Goal: Find specific page/section: Find specific page/section

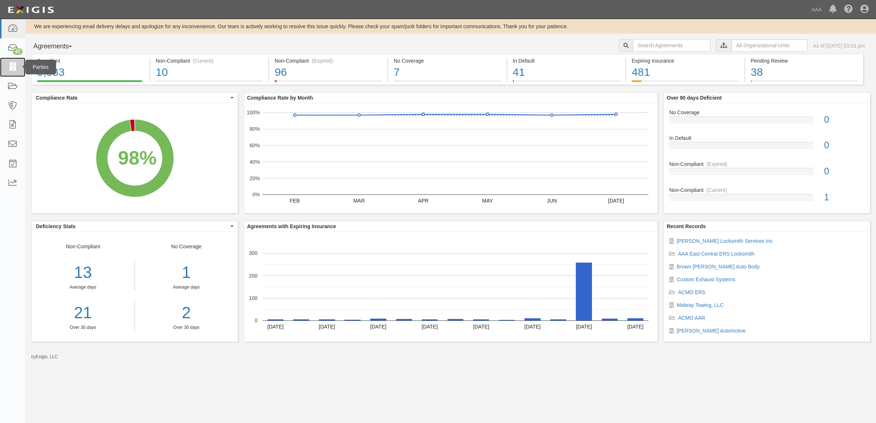
click at [8, 68] on icon at bounding box center [12, 67] width 10 height 8
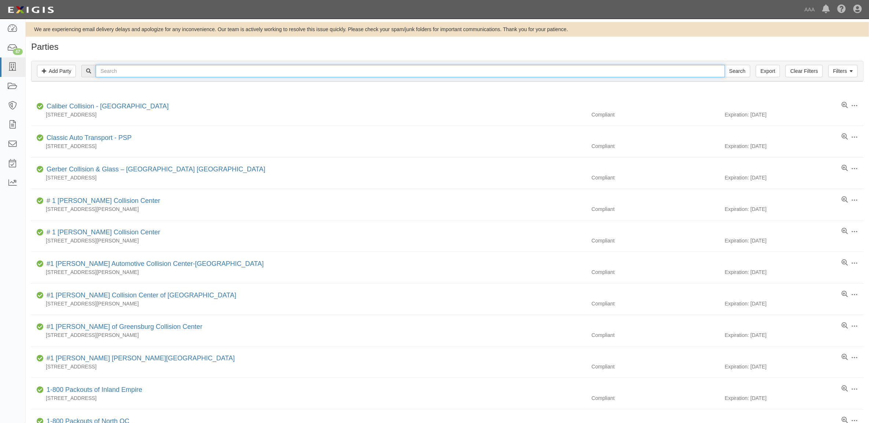
click at [208, 76] on input "text" at bounding box center [410, 71] width 629 height 12
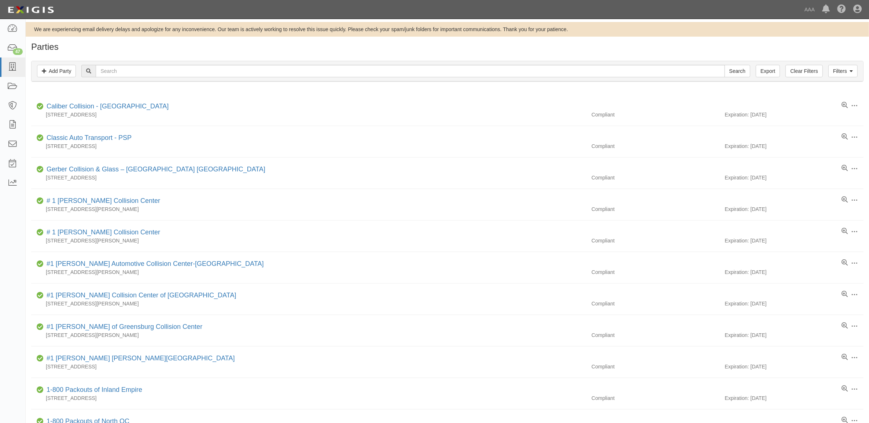
click at [282, 79] on div "Filters Add Party Clear Filters Export Search Filters" at bounding box center [447, 71] width 831 height 20
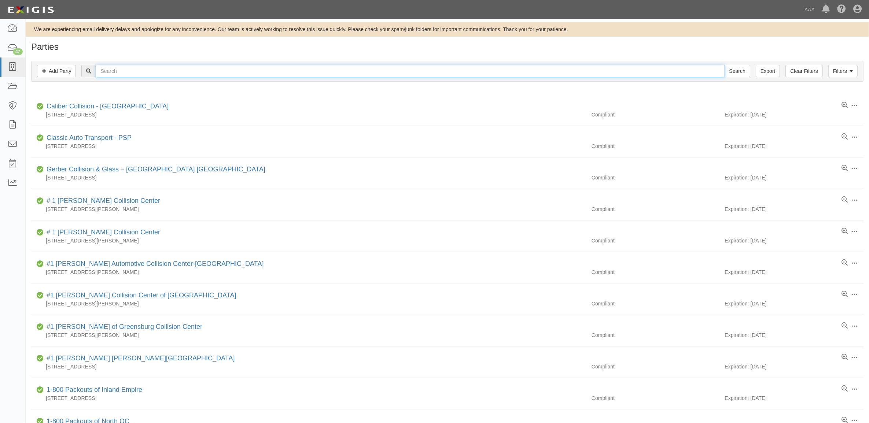
click at [279, 73] on input "text" at bounding box center [410, 71] width 629 height 12
type input "366329"
click at [724, 65] on input "Search" at bounding box center [737, 71] width 26 height 12
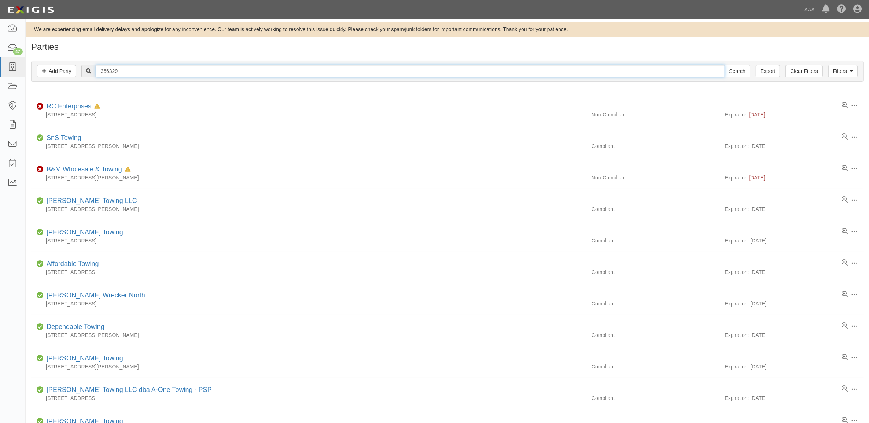
click at [281, 73] on input "366329" at bounding box center [410, 71] width 629 height 12
type input "366401"
click at [724, 65] on input "Search" at bounding box center [737, 71] width 26 height 12
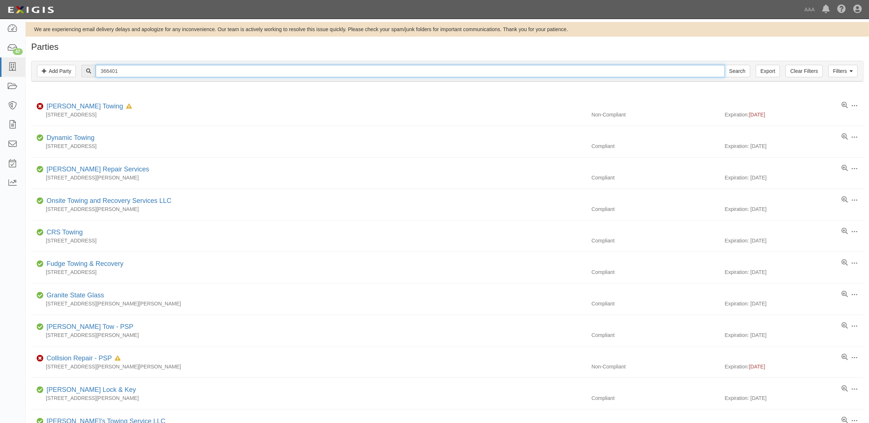
click at [281, 73] on input "366401" at bounding box center [410, 71] width 629 height 12
type input "3"
type input "282474"
click at [724, 65] on input "Search" at bounding box center [737, 71] width 26 height 12
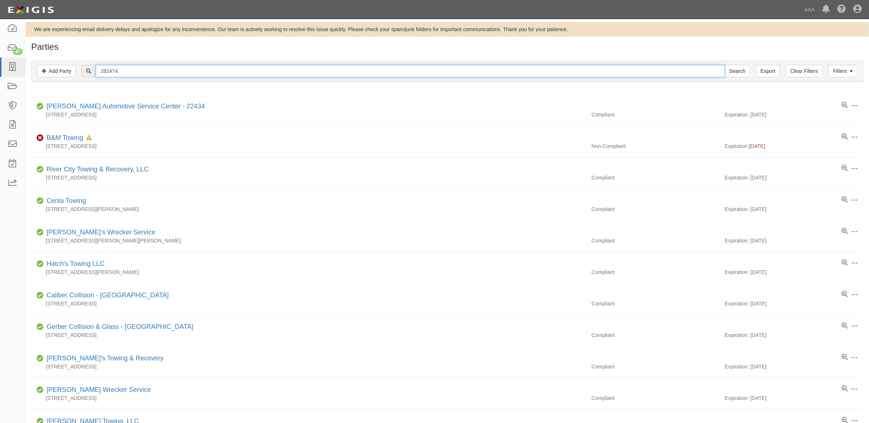
click at [281, 73] on input "282474" at bounding box center [410, 71] width 629 height 12
type input "366296"
click at [724, 65] on input "Search" at bounding box center [737, 71] width 26 height 12
